Goal: Task Accomplishment & Management: Manage account settings

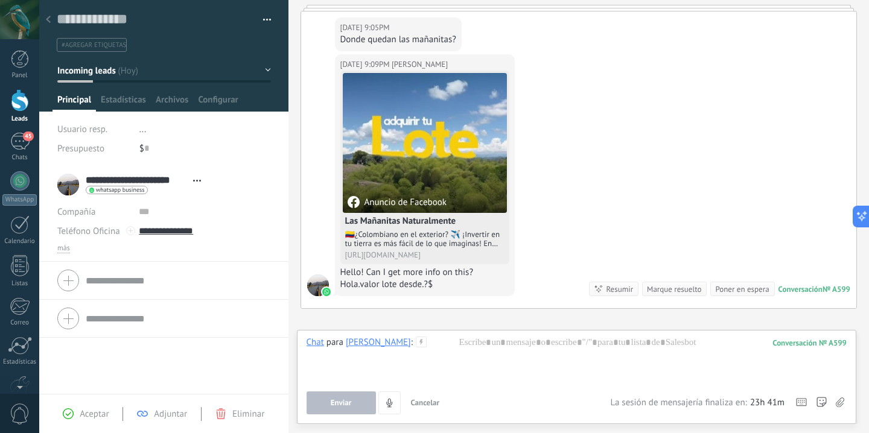
click at [658, 126] on div "[DATE] 9:09PM [PERSON_NAME] Anuncio de Facebook Las Mañanitas Naturalmente 🇨🇴¿[…" at bounding box center [579, 181] width 556 height 254
click at [21, 143] on div "45" at bounding box center [19, 142] width 19 height 18
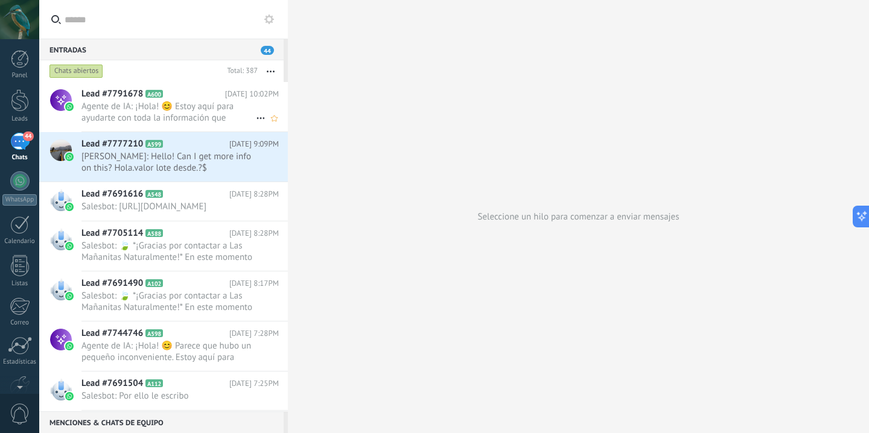
click at [217, 119] on span "Agente de IA: ¡Hola! 😊 Estoy aquí para ayudarte con toda la información que nec…" at bounding box center [168, 112] width 174 height 23
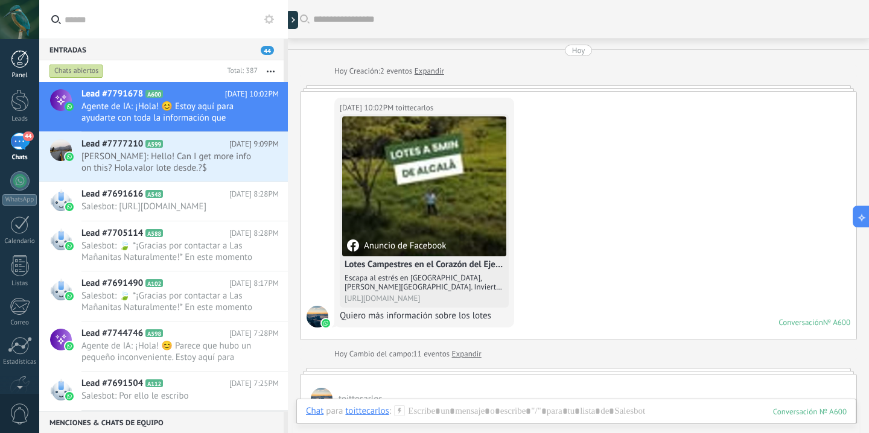
click at [18, 54] on div at bounding box center [20, 59] width 18 height 18
